Goal: Transaction & Acquisition: Purchase product/service

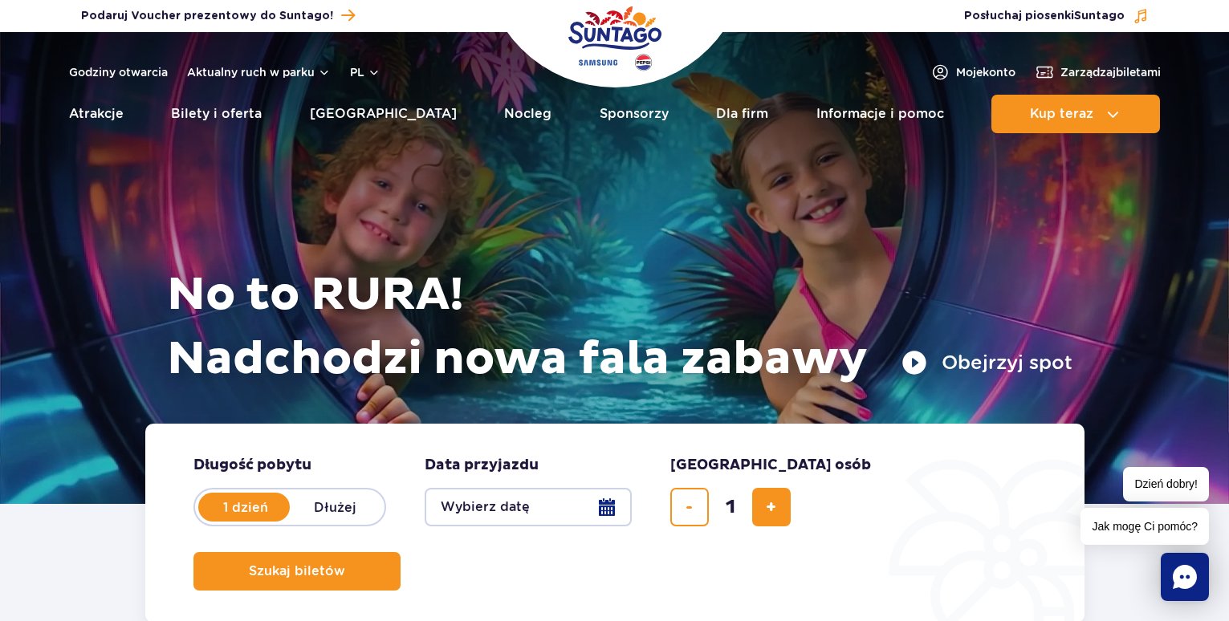
click at [921, 356] on button "Obejrzyj spot" at bounding box center [986, 363] width 171 height 26
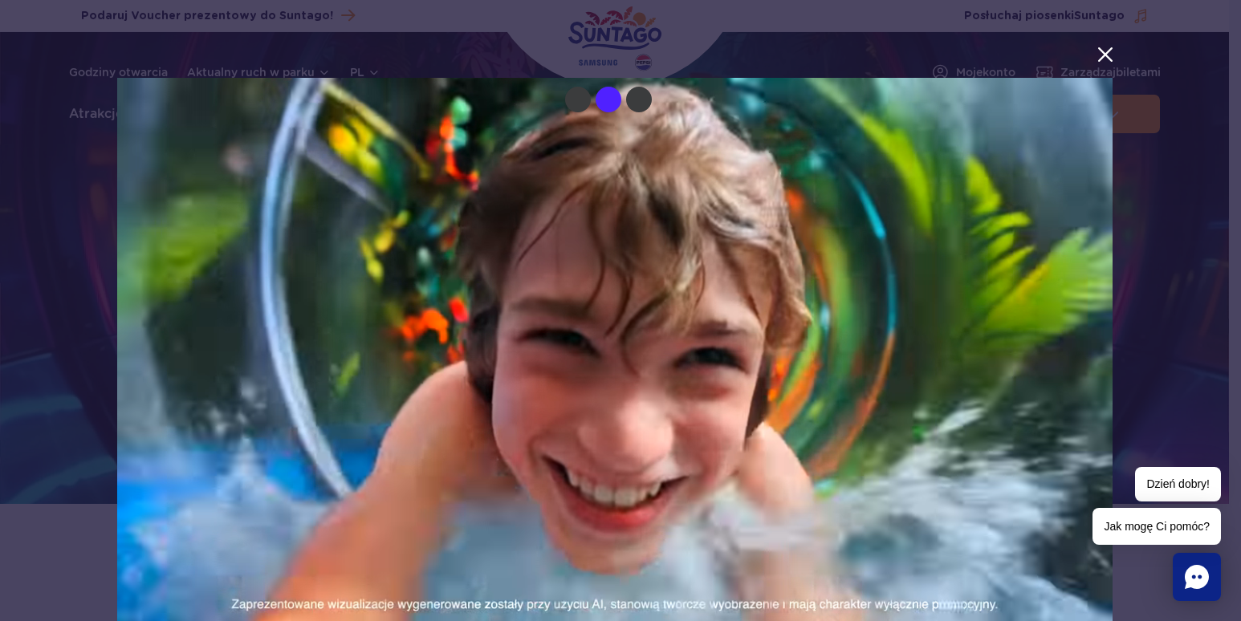
click at [1095, 49] on button "menu.aria_label.close_suntago_spot_modal" at bounding box center [1105, 54] width 21 height 21
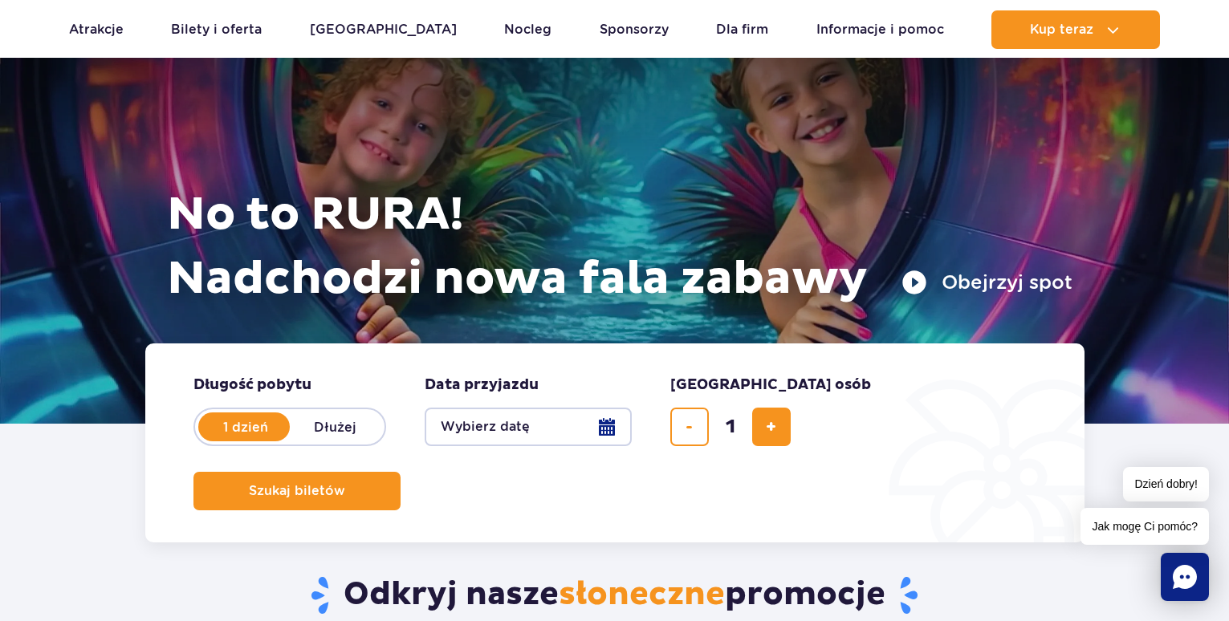
scroll to position [161, 0]
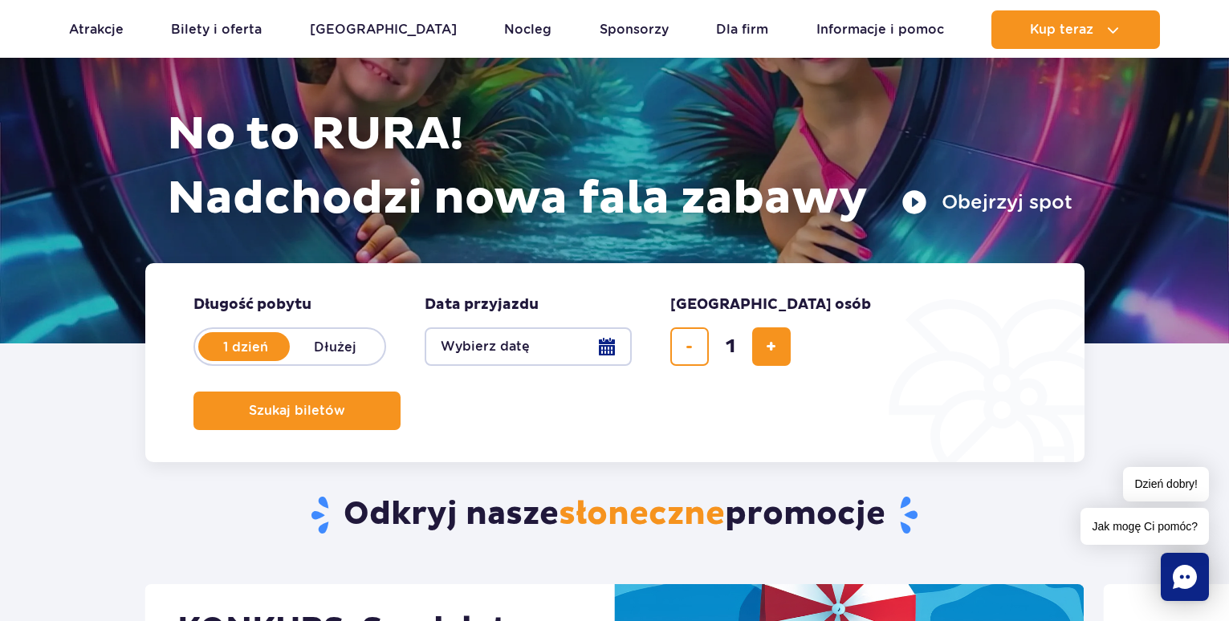
click at [604, 345] on button "Wybierz datę" at bounding box center [528, 346] width 207 height 39
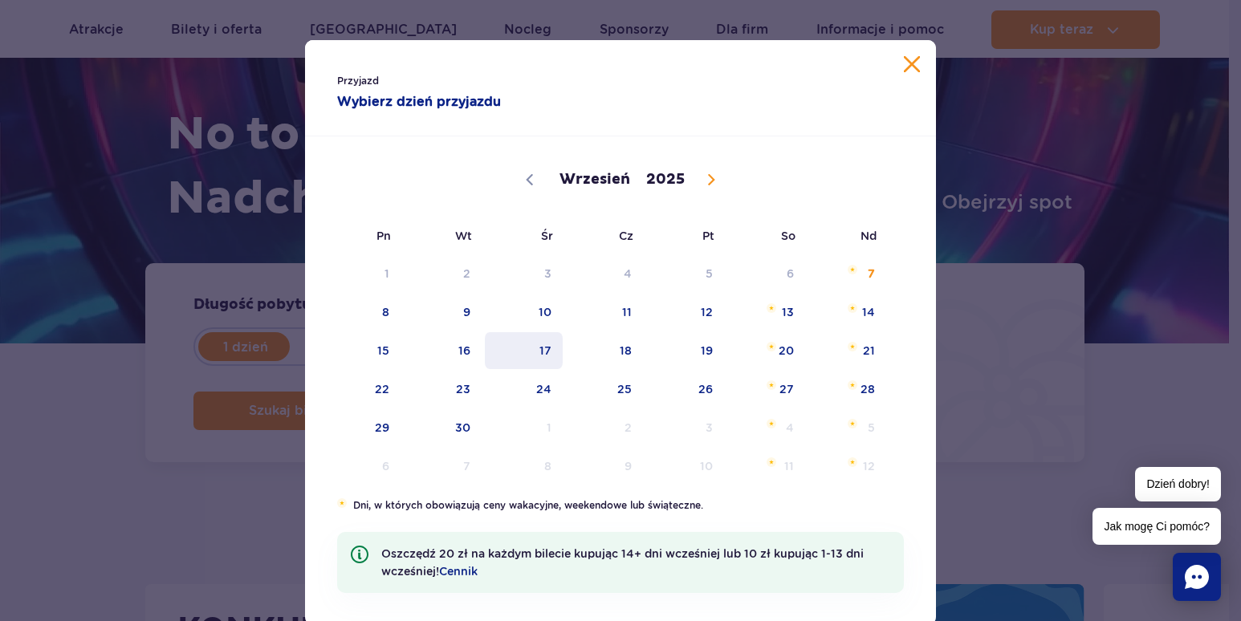
click at [548, 354] on span "17" at bounding box center [523, 350] width 81 height 37
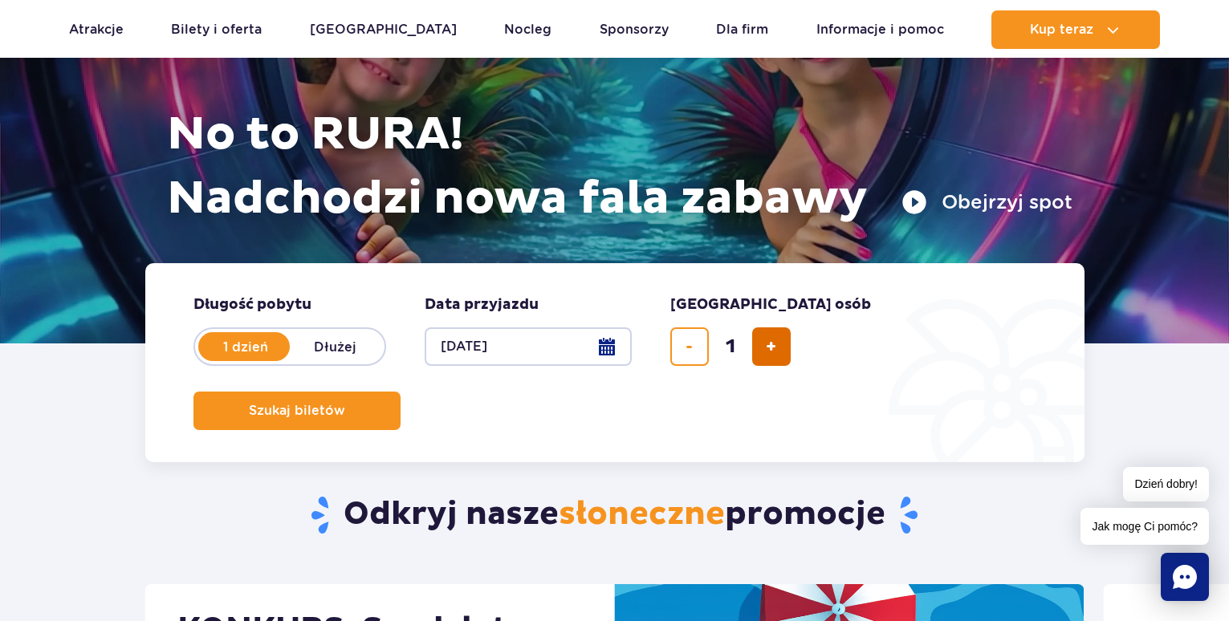
click at [778, 353] on button "dodaj bilet" at bounding box center [771, 346] width 39 height 39
type input "3"
click at [400, 392] on button "Szukaj biletów" at bounding box center [296, 411] width 207 height 39
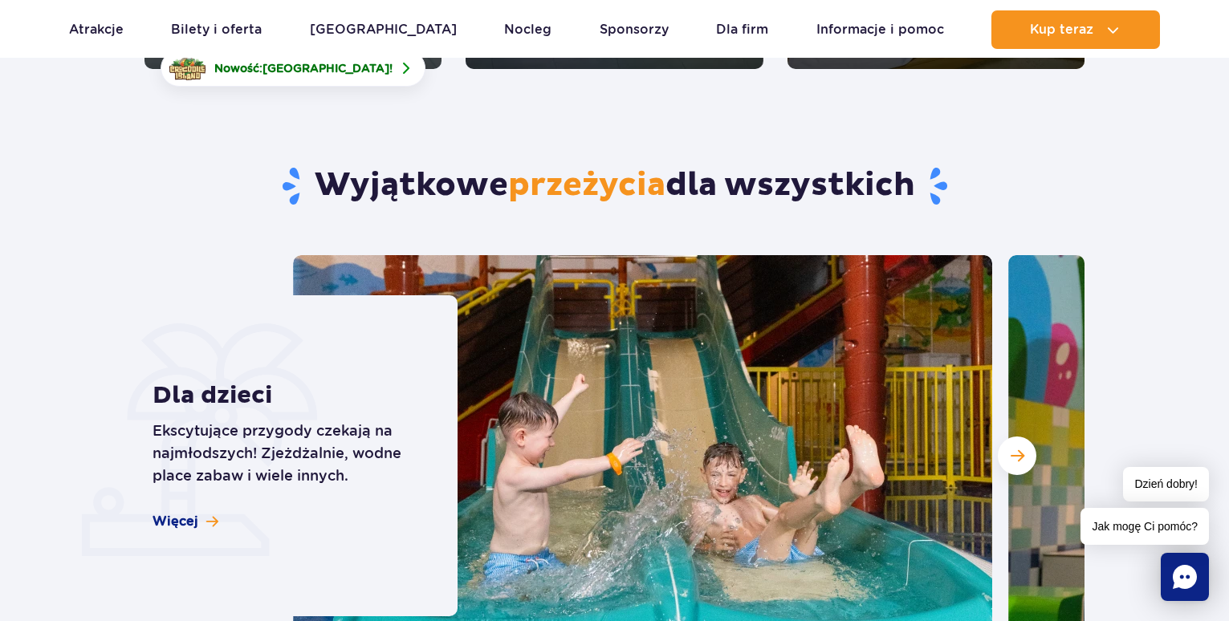
scroll to position [4093, 0]
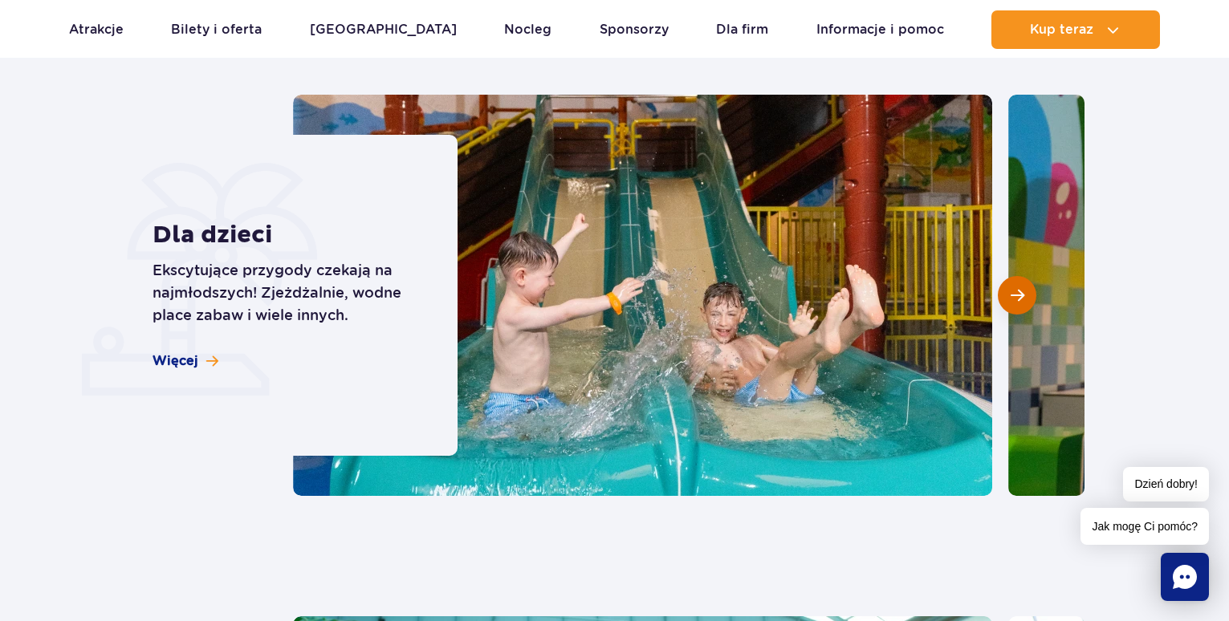
click at [1020, 293] on span "Następny slajd" at bounding box center [1017, 295] width 14 height 14
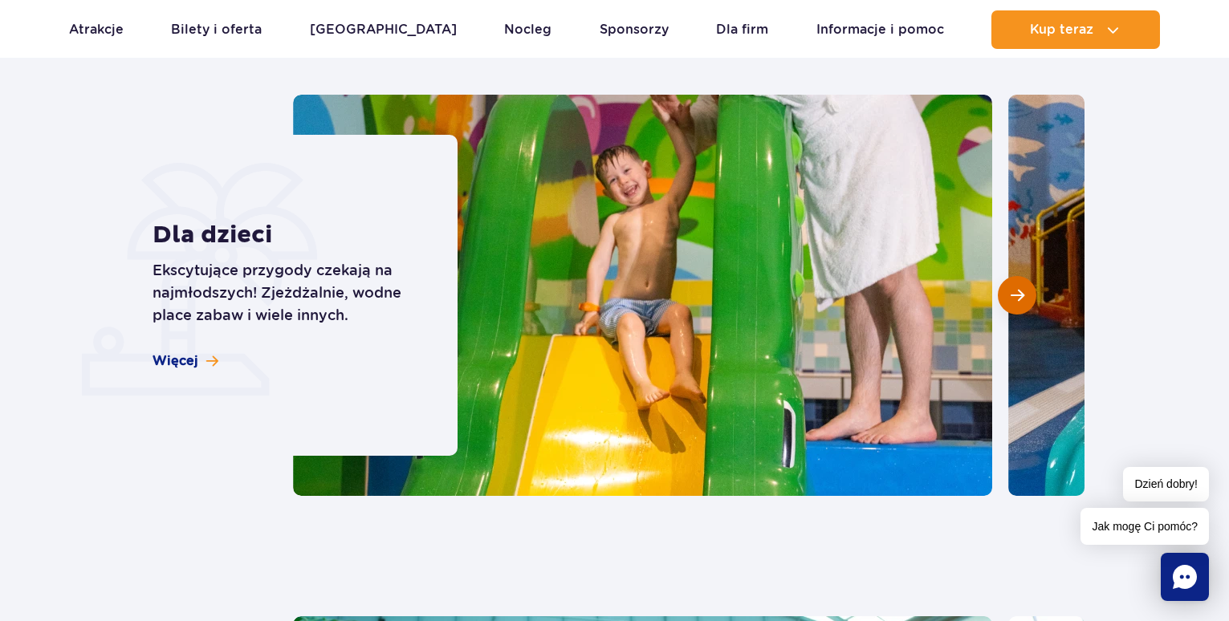
click at [1020, 293] on span "Następny slajd" at bounding box center [1017, 295] width 14 height 14
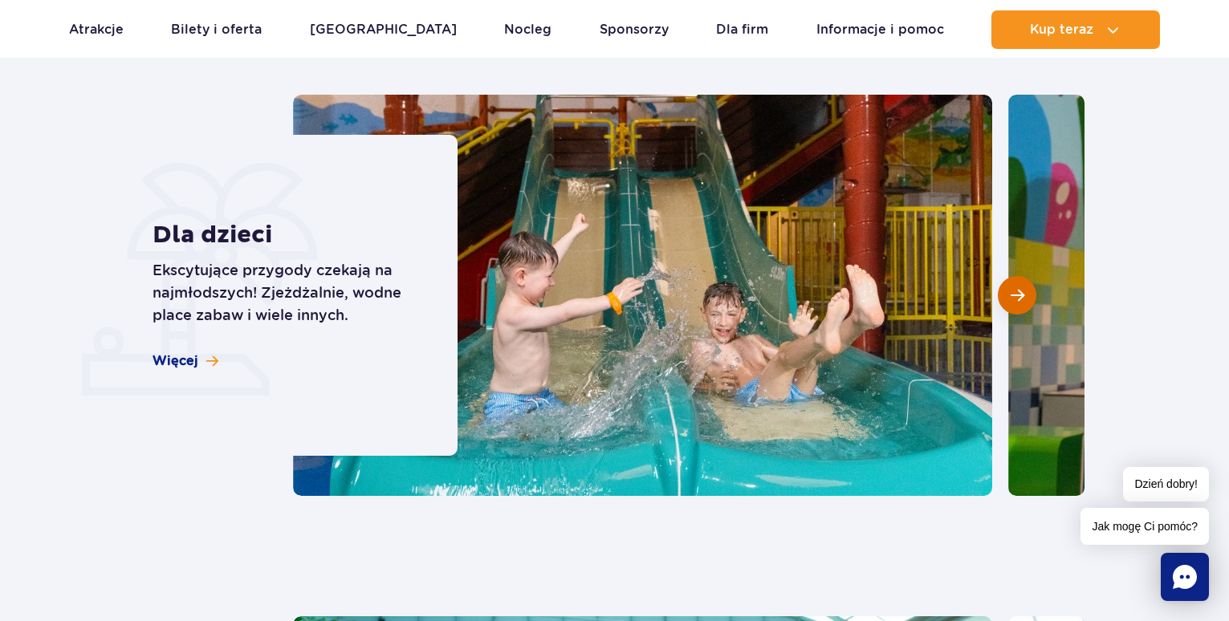
click at [1020, 293] on span "Następny slajd" at bounding box center [1017, 295] width 14 height 14
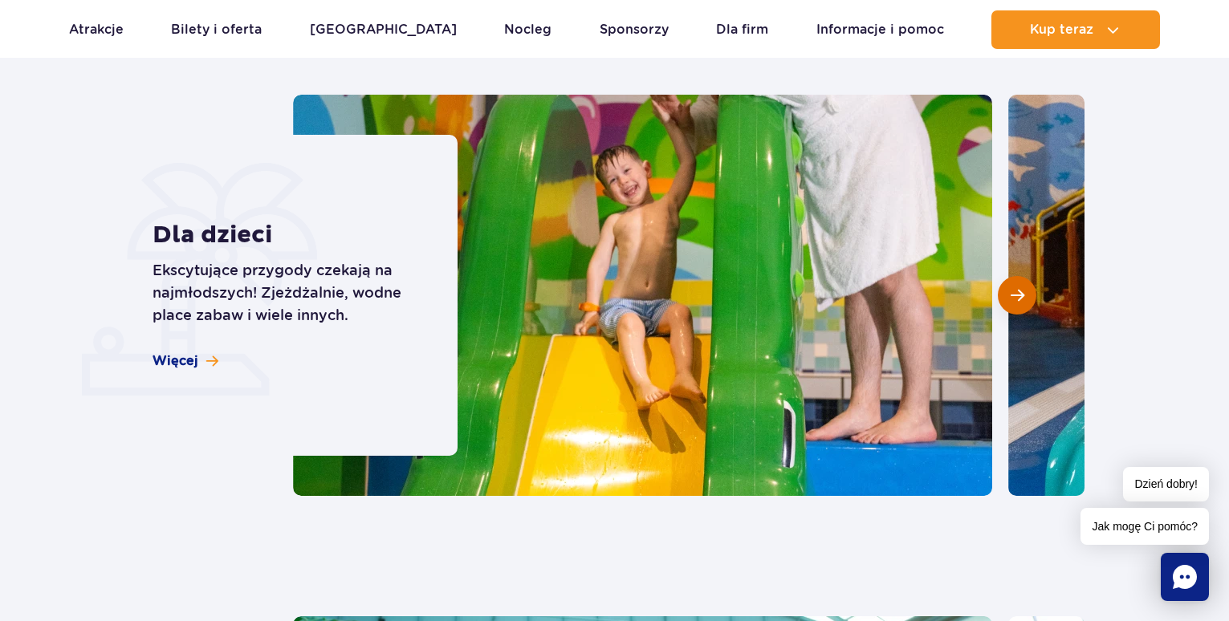
click at [1020, 293] on span "Następny slajd" at bounding box center [1017, 295] width 14 height 14
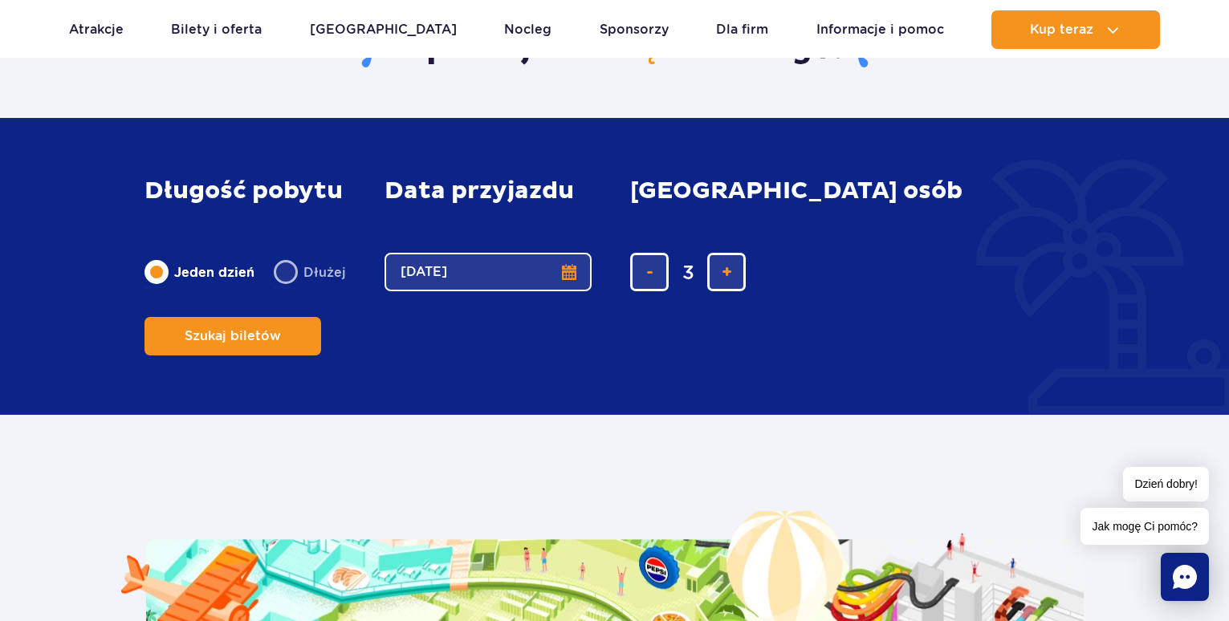
scroll to position [2488, 0]
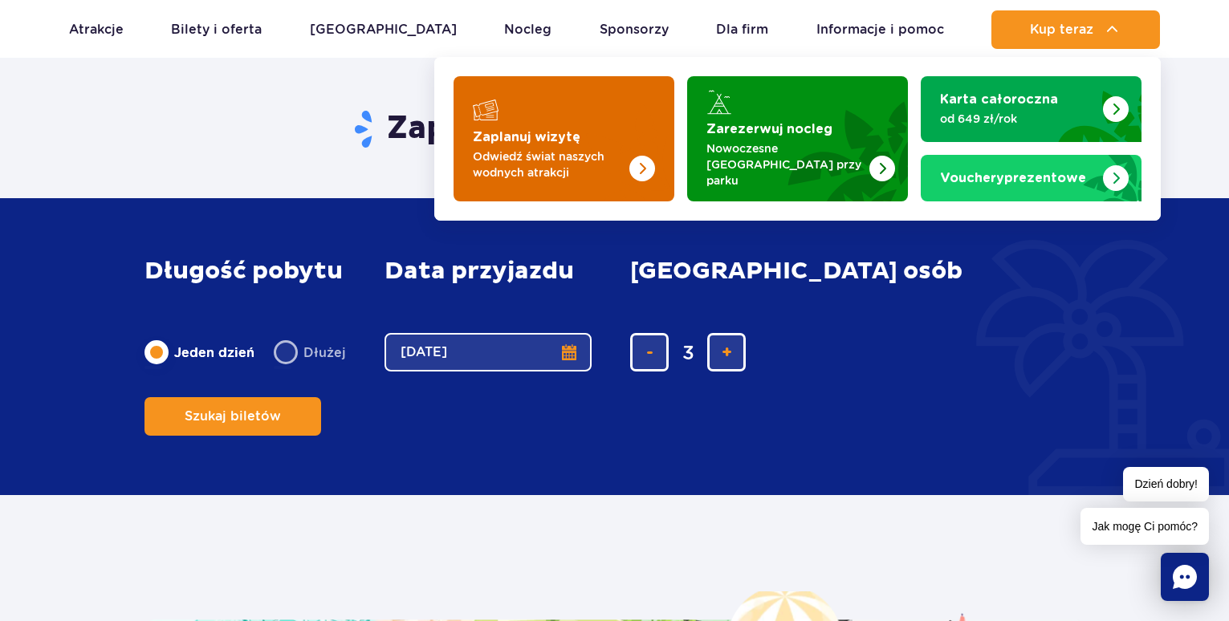
click at [643, 156] on img "Zaplanuj wizytę" at bounding box center [642, 169] width 26 height 26
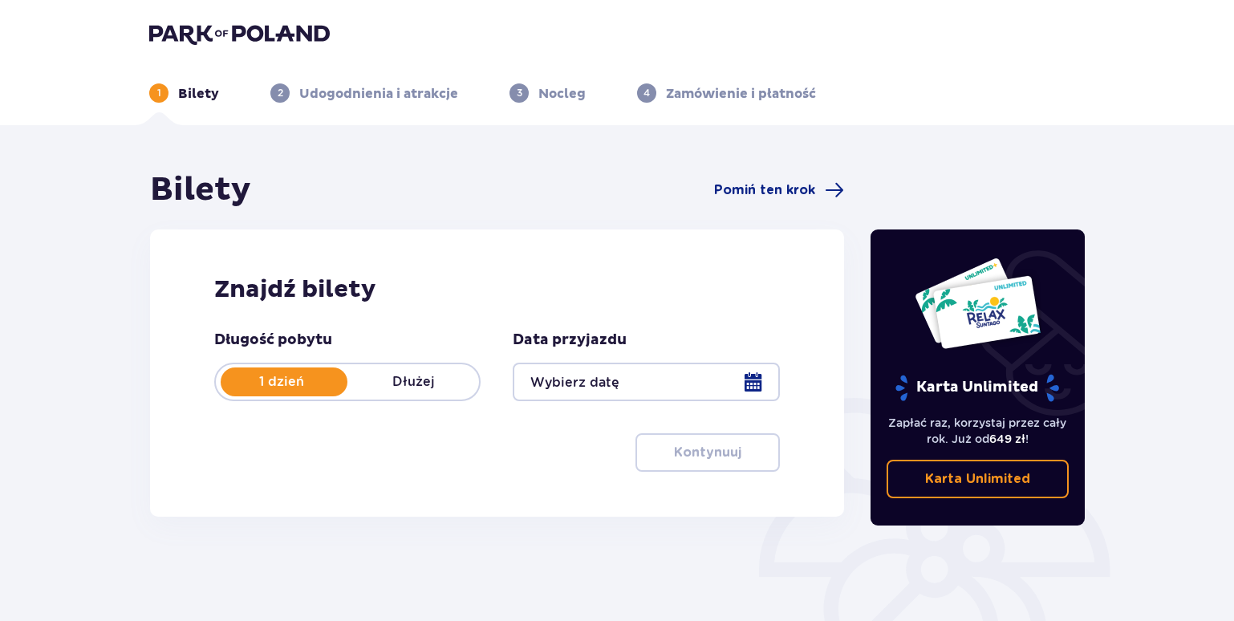
scroll to position [161, 0]
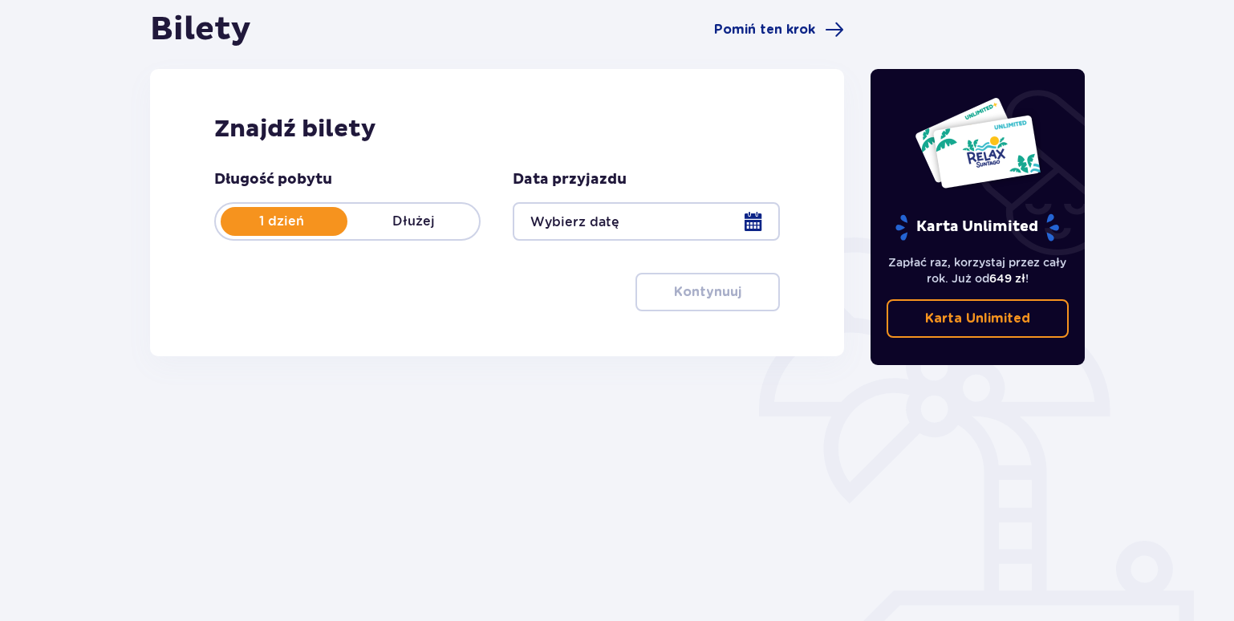
click at [718, 226] on div at bounding box center [646, 221] width 266 height 39
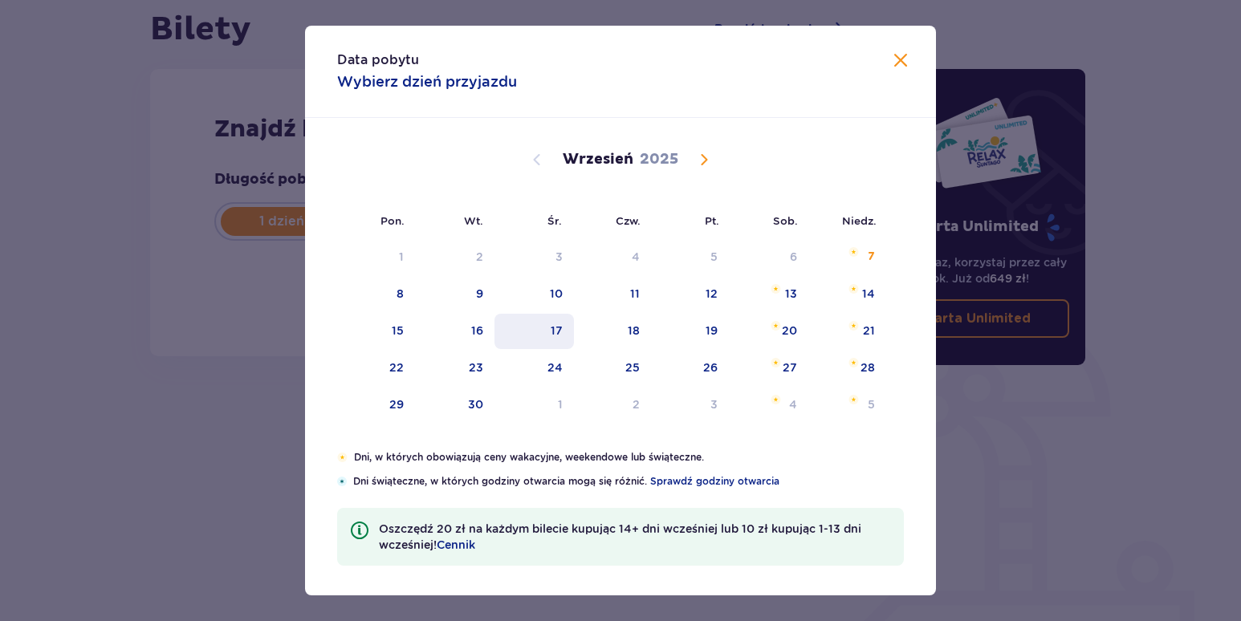
click at [544, 339] on div "17" at bounding box center [533, 331] width 79 height 35
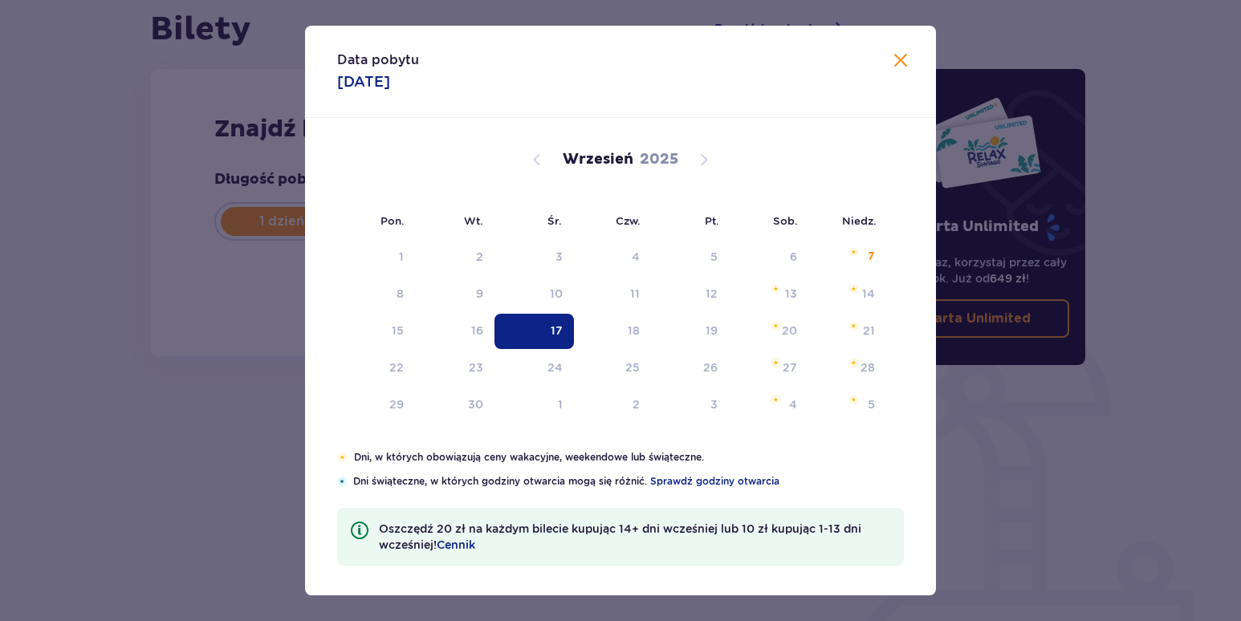
click at [544, 339] on div "17" at bounding box center [533, 331] width 79 height 35
type input "[DATE]"
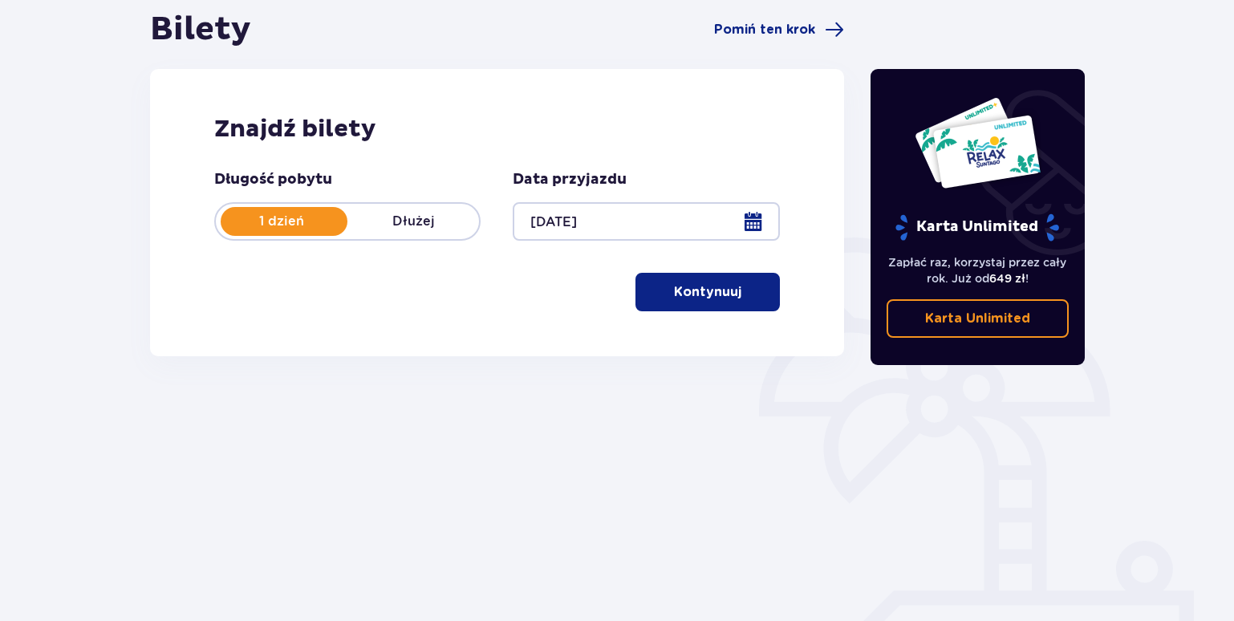
click at [679, 292] on p "Kontynuuj" at bounding box center [707, 292] width 67 height 18
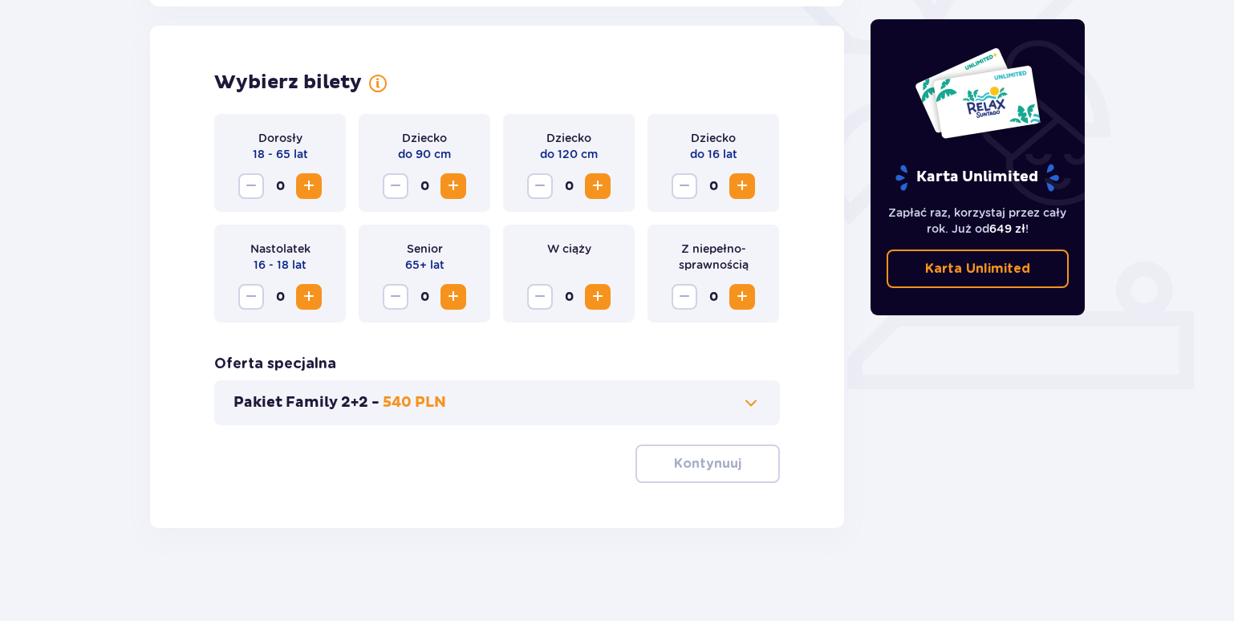
scroll to position [443, 0]
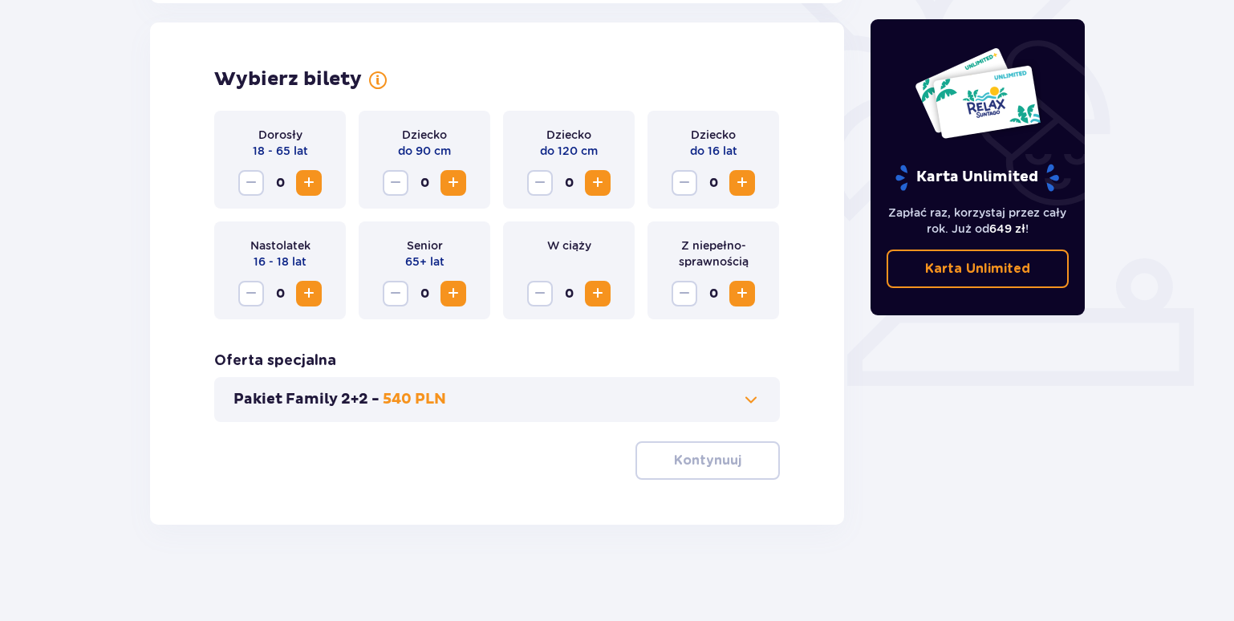
click at [311, 184] on span "Increase" at bounding box center [308, 182] width 19 height 19
click at [739, 183] on span "Increase" at bounding box center [742, 182] width 19 height 19
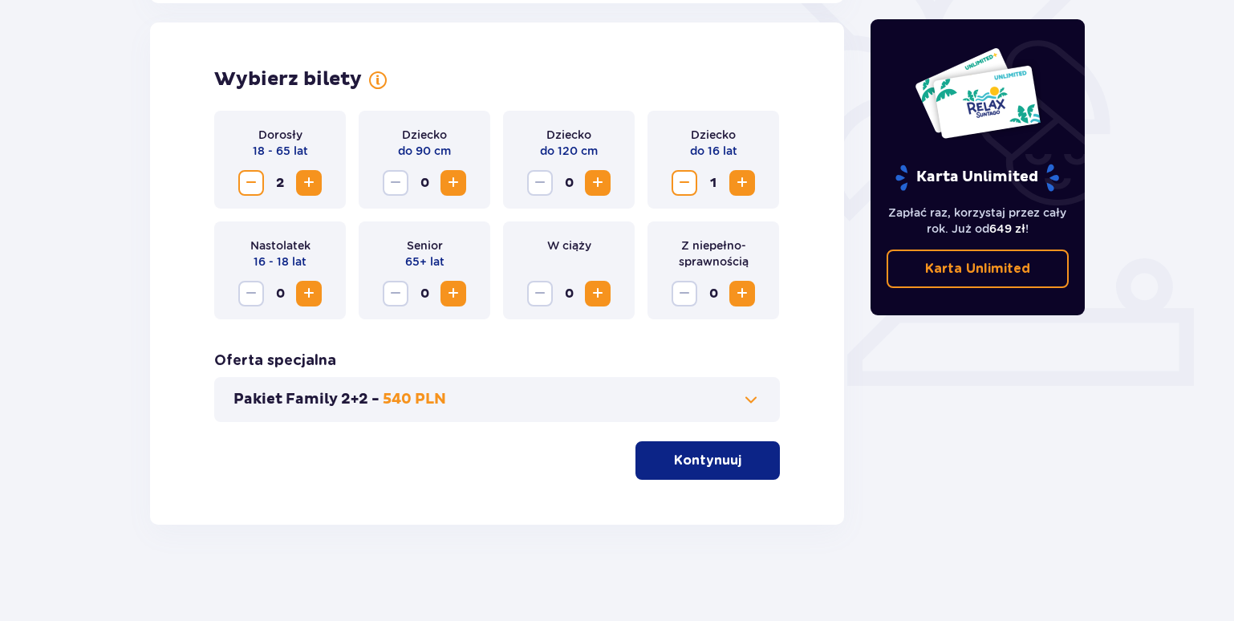
click at [648, 467] on button "Kontynuuj" at bounding box center [708, 460] width 144 height 39
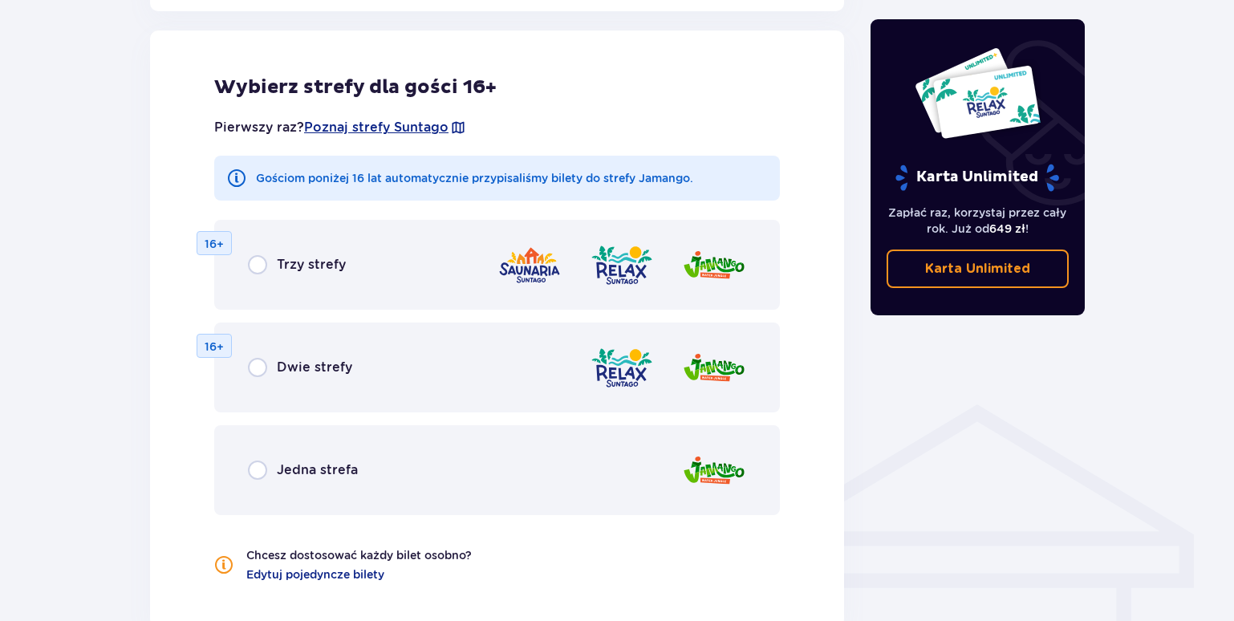
scroll to position [979, 0]
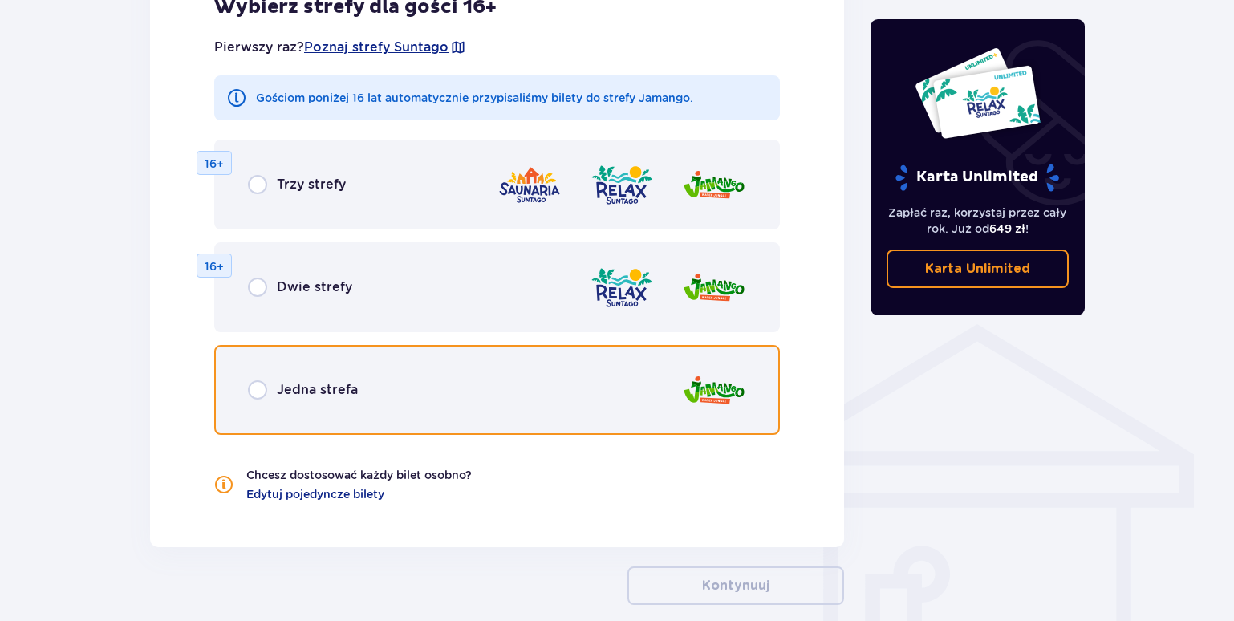
click at [251, 391] on input "radio" at bounding box center [257, 389] width 19 height 19
radio input "true"
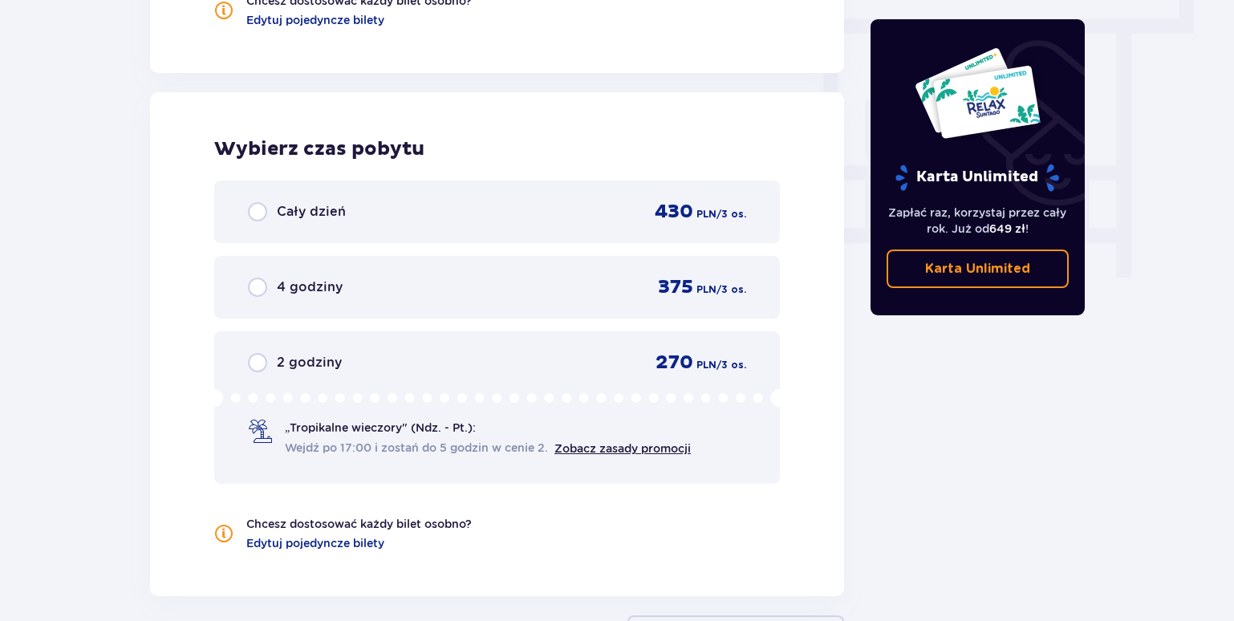
scroll to position [1507, 0]
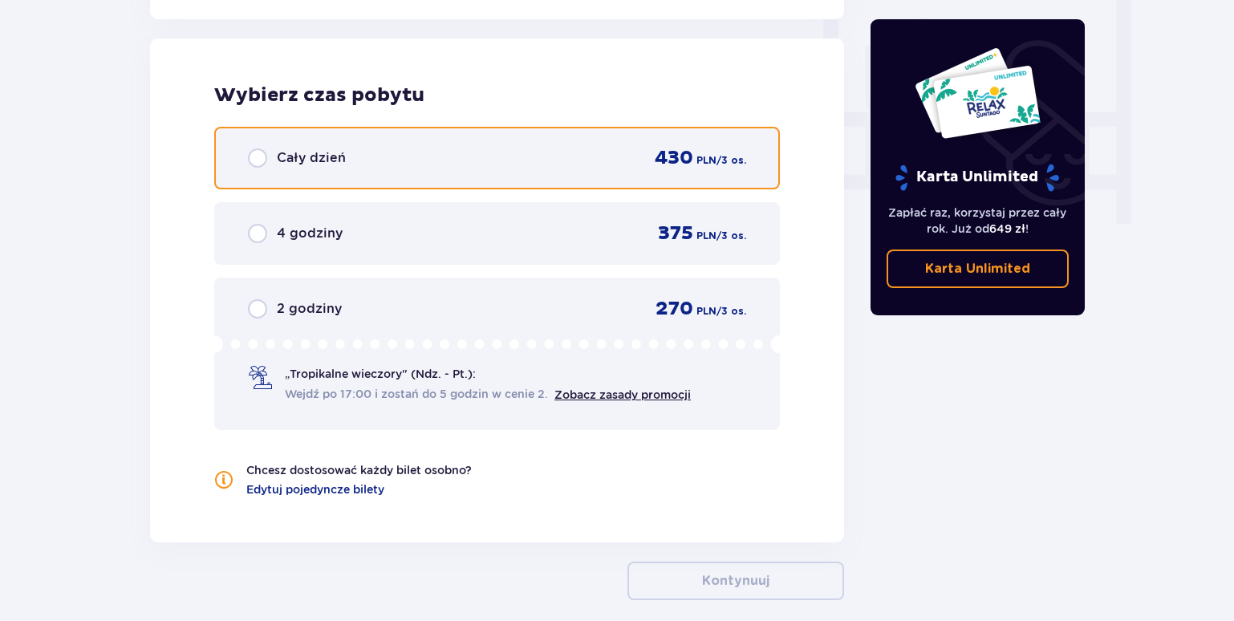
click at [262, 157] on input "radio" at bounding box center [257, 157] width 19 height 19
radio input "true"
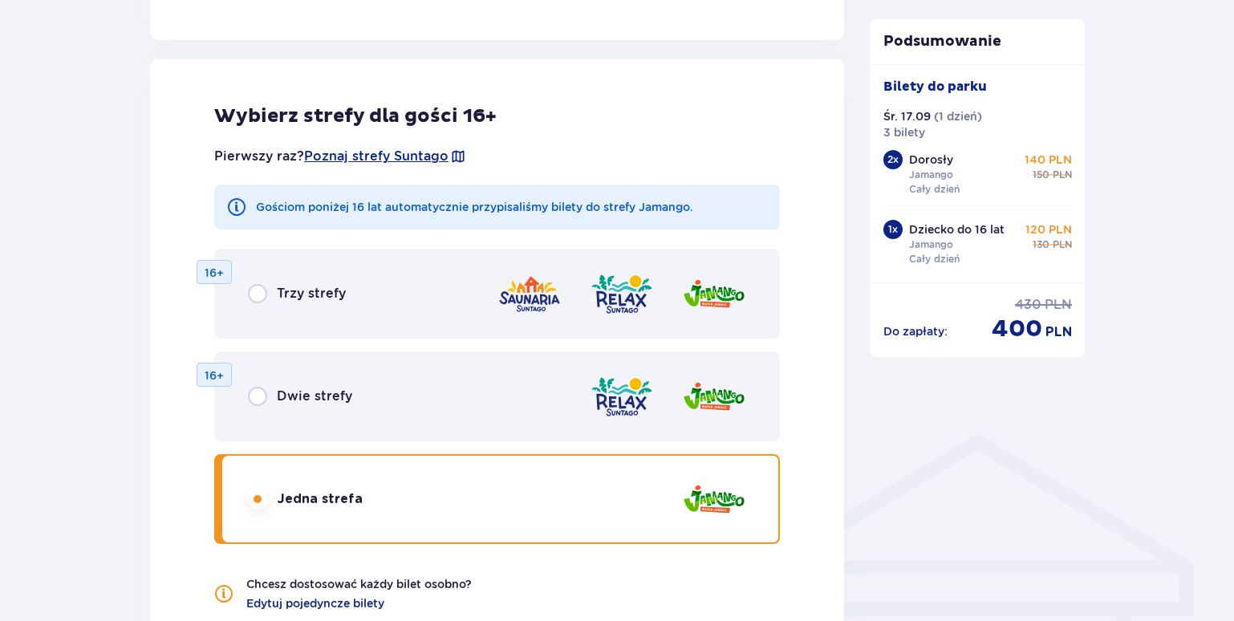
scroll to position [950, 0]
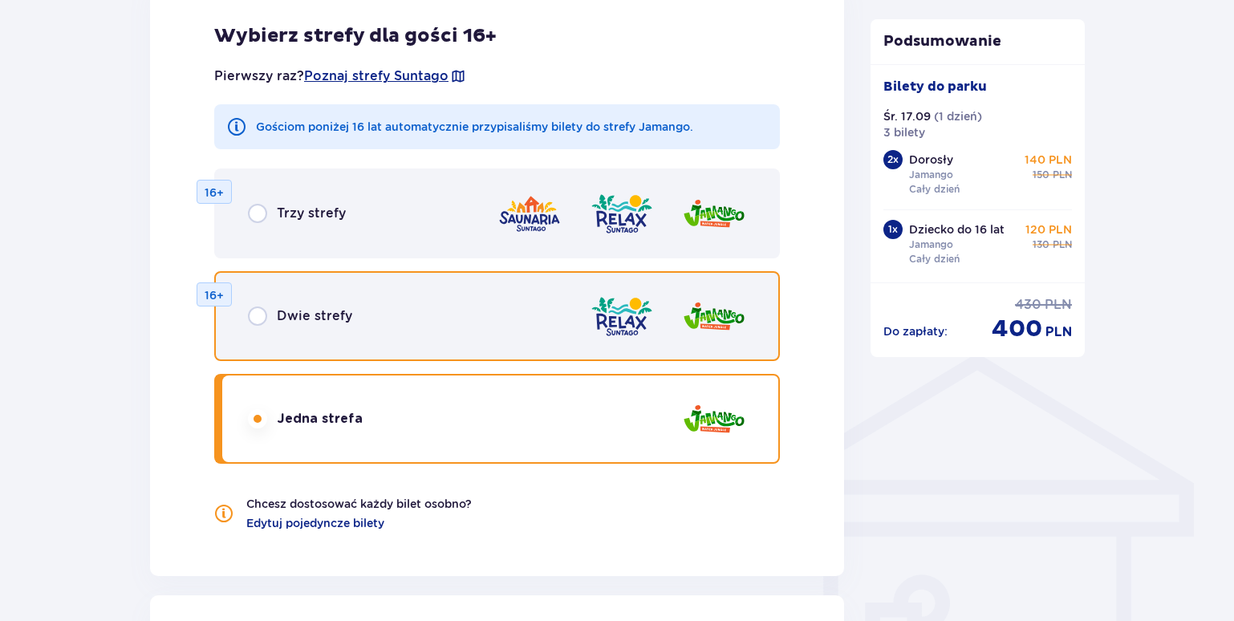
click at [258, 315] on input "radio" at bounding box center [257, 316] width 19 height 19
radio input "true"
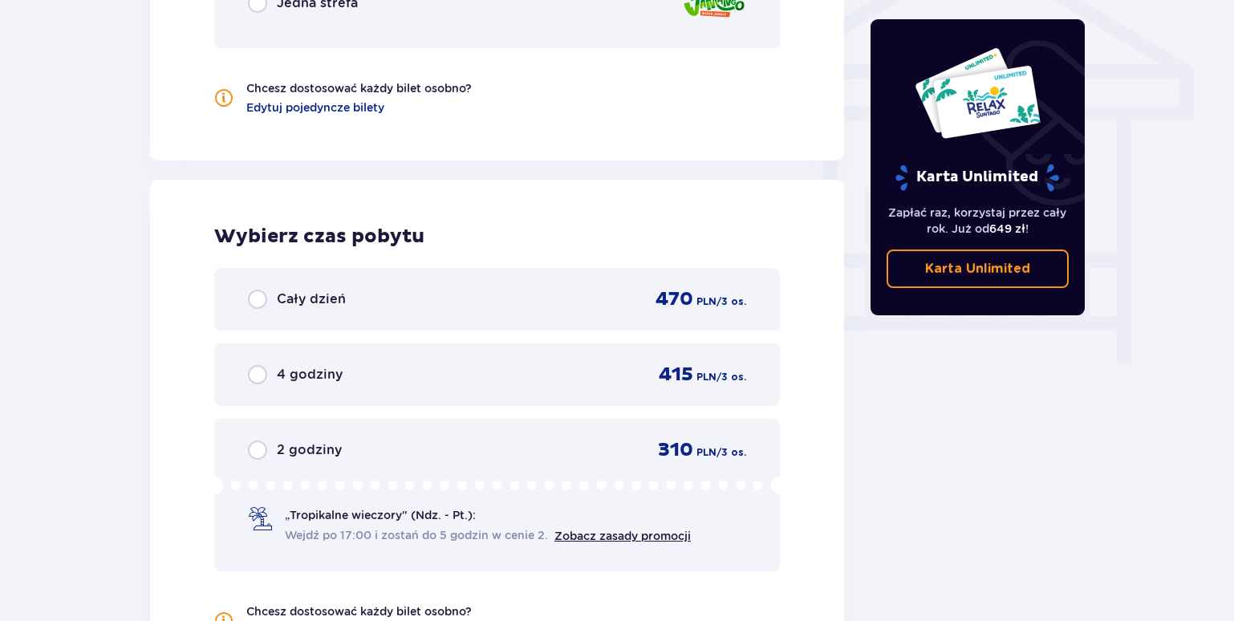
scroll to position [1507, 0]
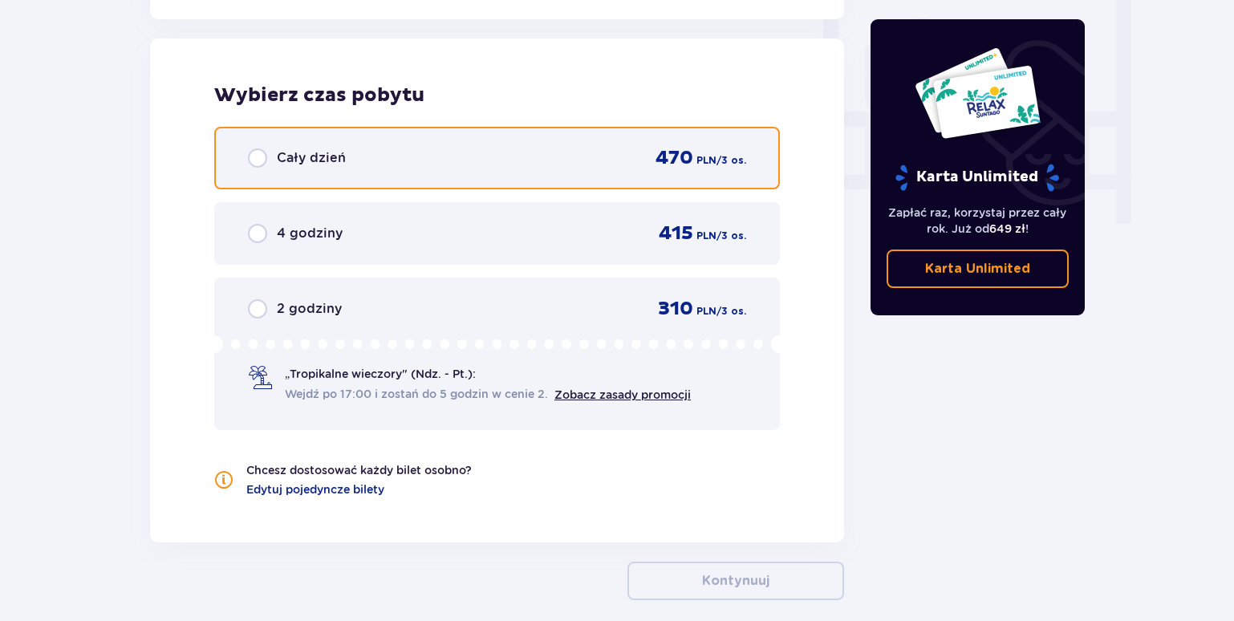
click at [257, 161] on input "radio" at bounding box center [257, 157] width 19 height 19
radio input "true"
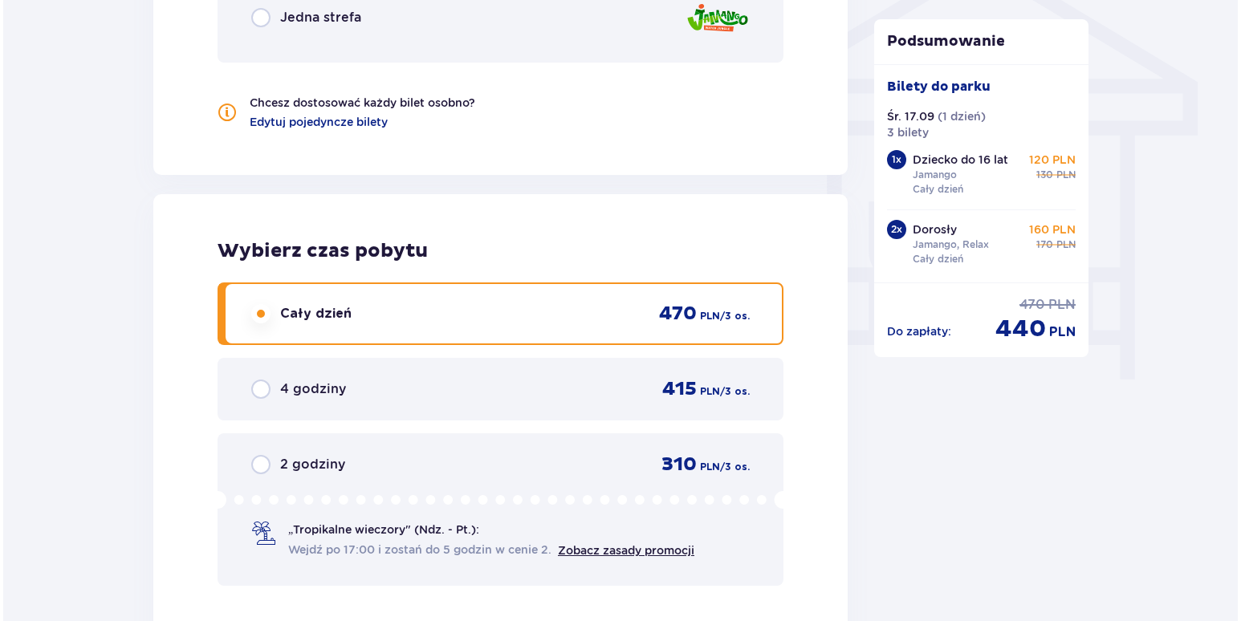
scroll to position [1672, 0]
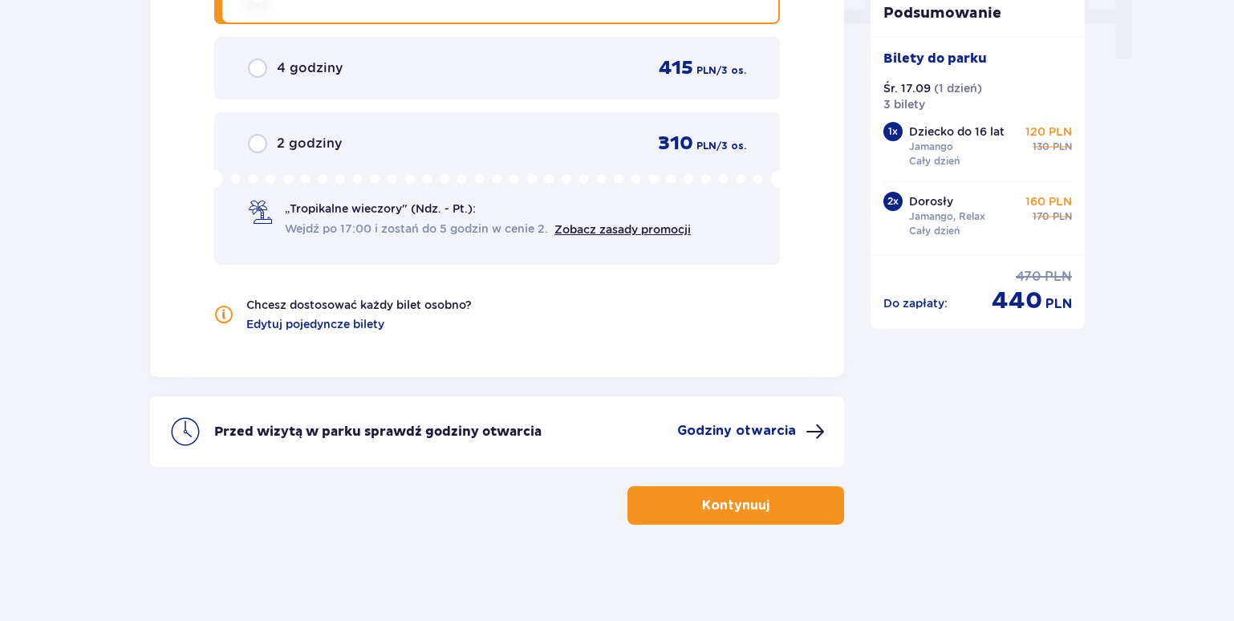
click at [811, 429] on span at bounding box center [815, 431] width 19 height 19
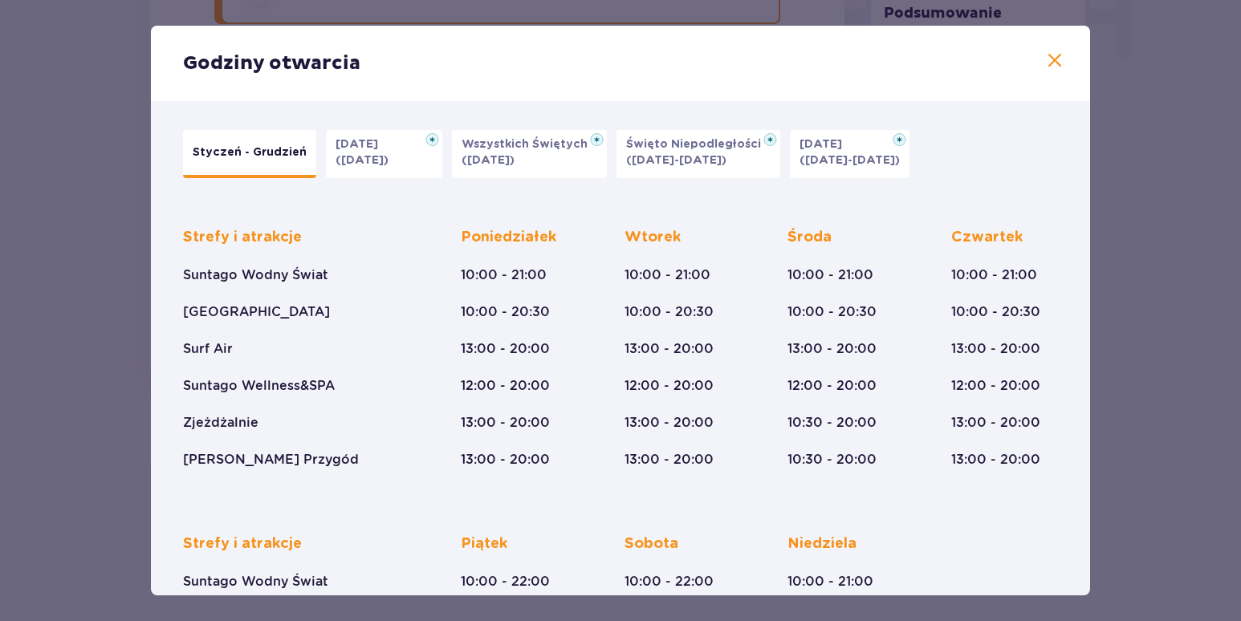
click at [1055, 57] on span at bounding box center [1054, 60] width 19 height 19
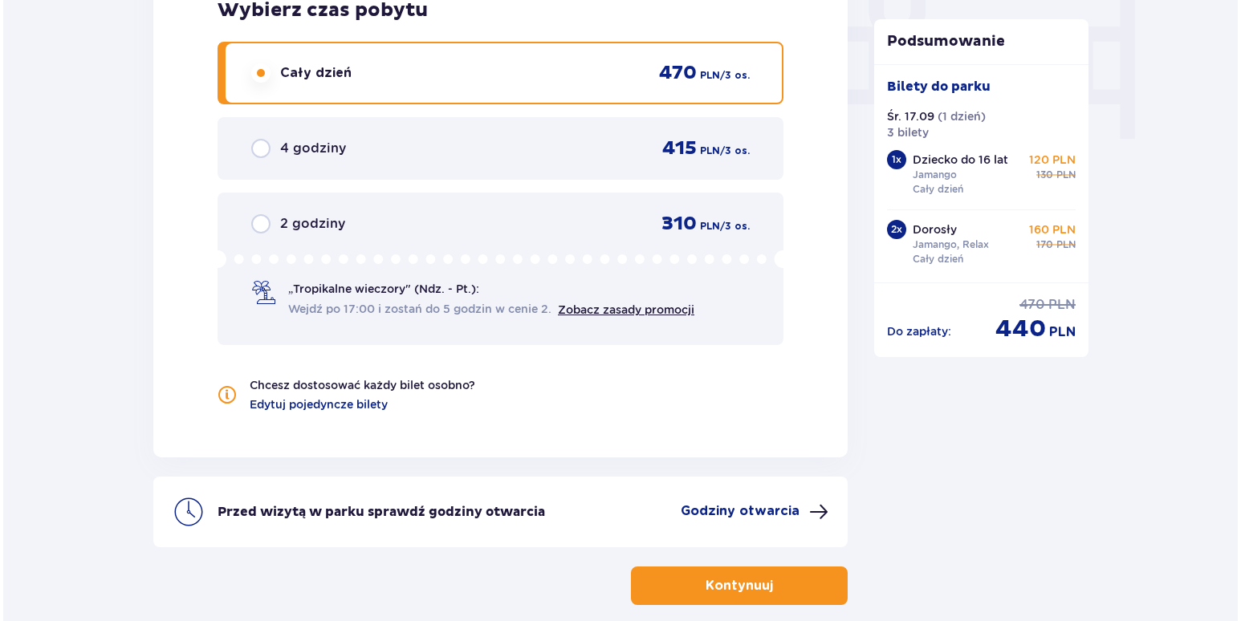
scroll to position [1672, 0]
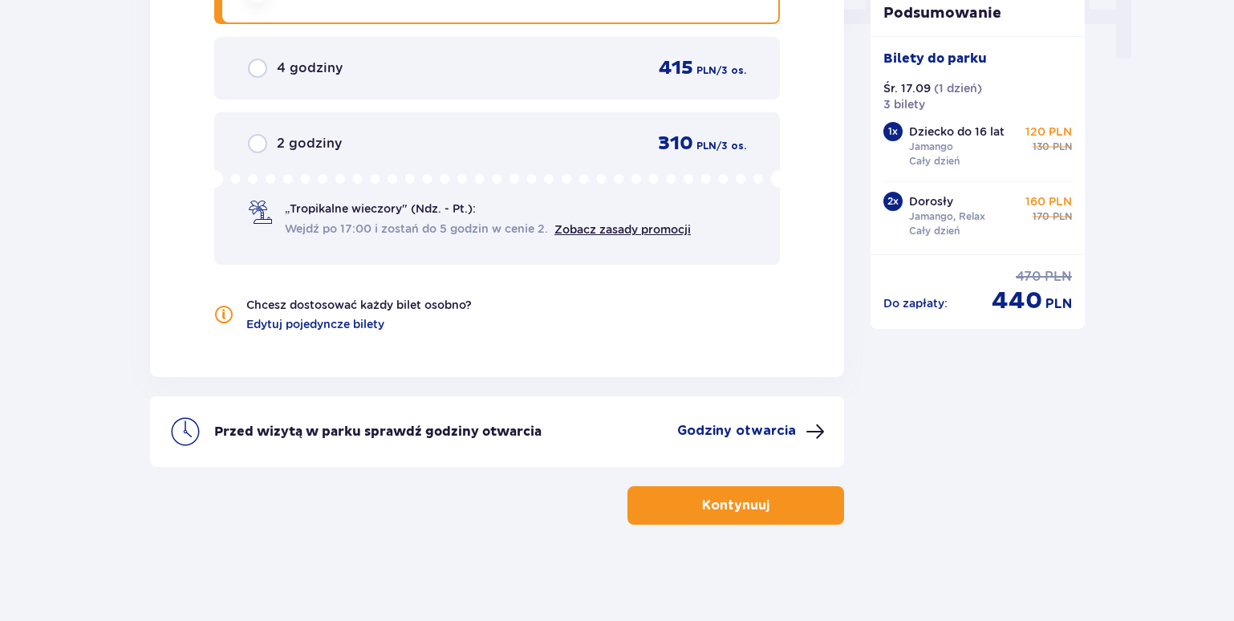
click at [790, 424] on p "Godziny otwarcia" at bounding box center [736, 431] width 119 height 18
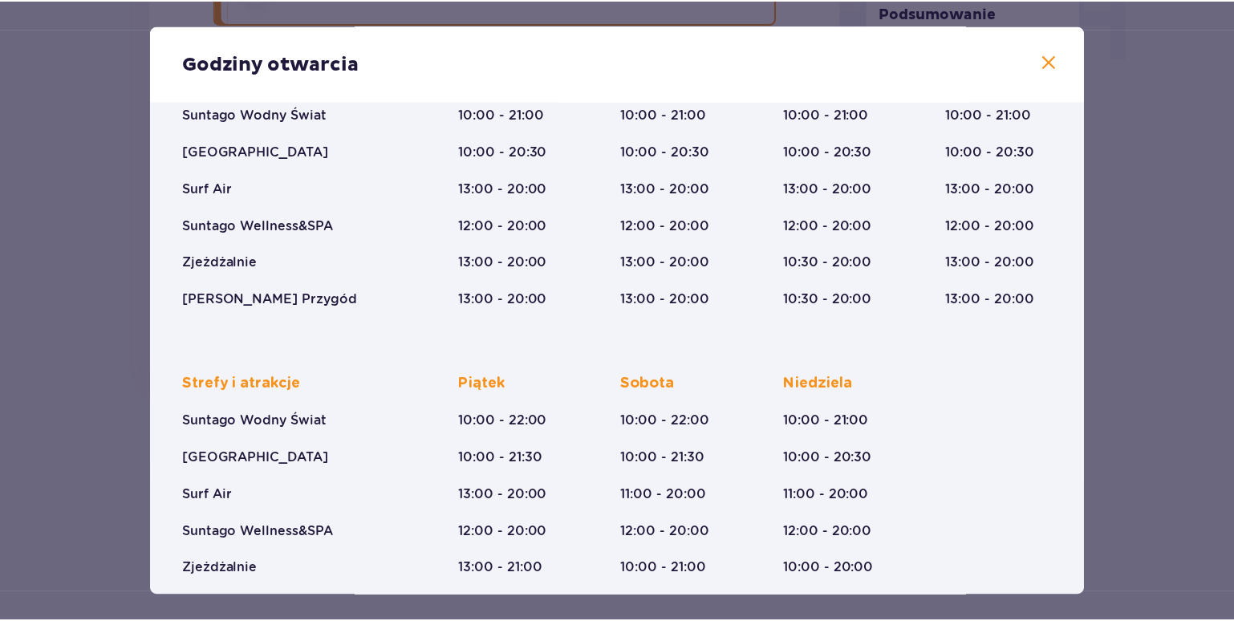
scroll to position [212, 0]
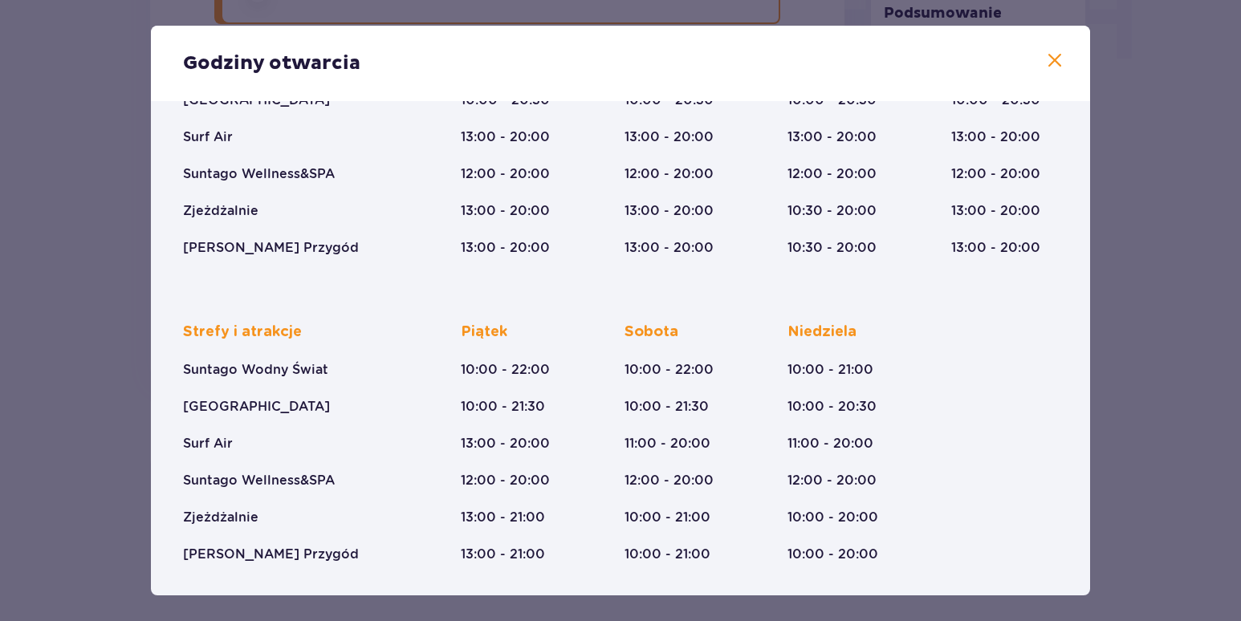
click at [1051, 54] on span at bounding box center [1054, 60] width 19 height 19
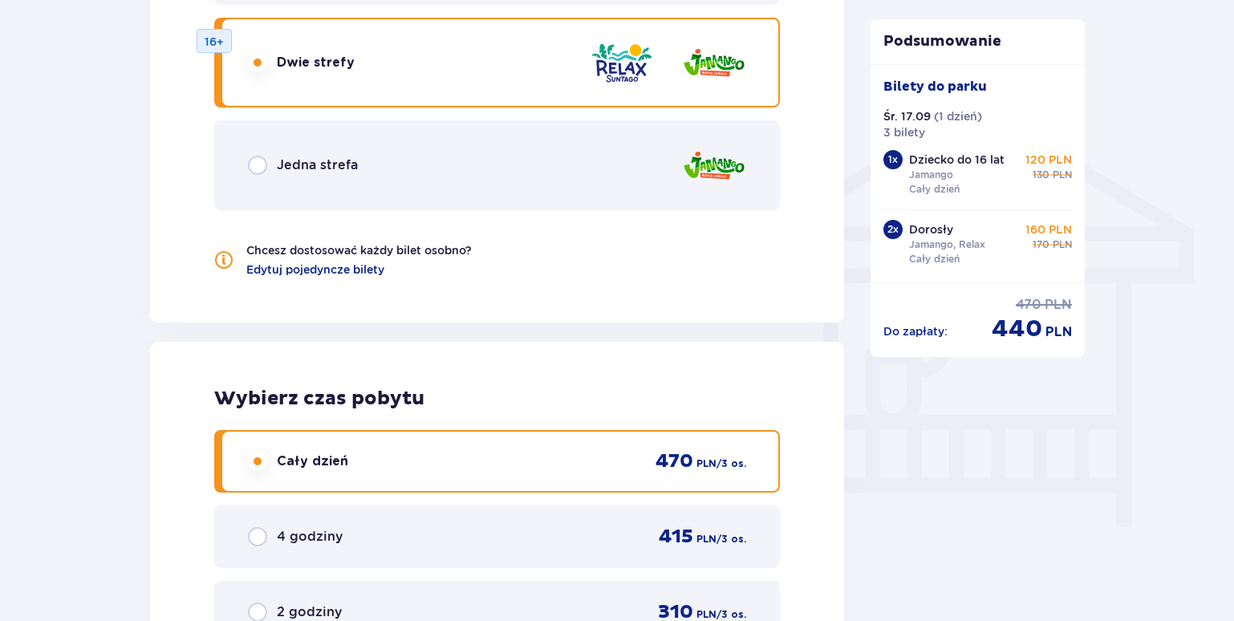
scroll to position [1672, 0]
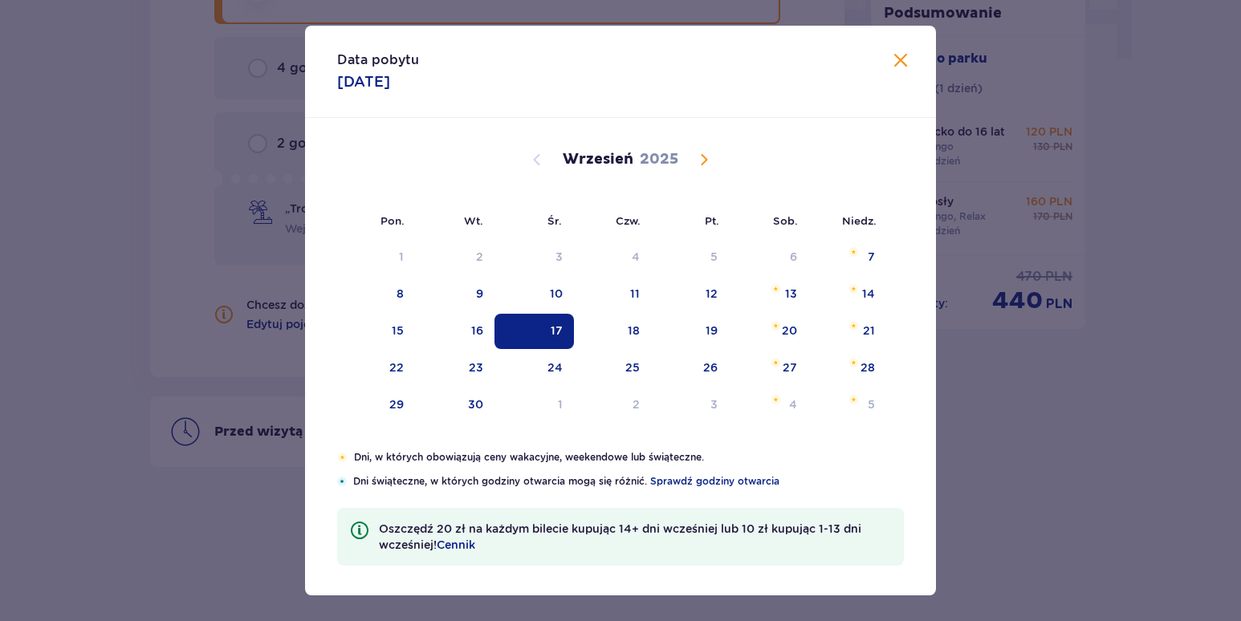
click at [896, 51] on span at bounding box center [900, 60] width 19 height 19
